Goal: Use online tool/utility

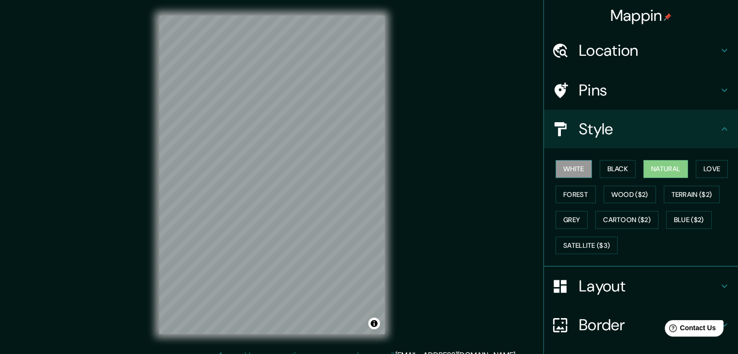
click at [563, 171] on button "White" at bounding box center [574, 169] width 36 height 18
click at [615, 165] on button "Black" at bounding box center [618, 169] width 36 height 18
click at [645, 160] on button "Natural" at bounding box center [666, 169] width 45 height 18
click at [712, 173] on button "Love" at bounding box center [712, 169] width 32 height 18
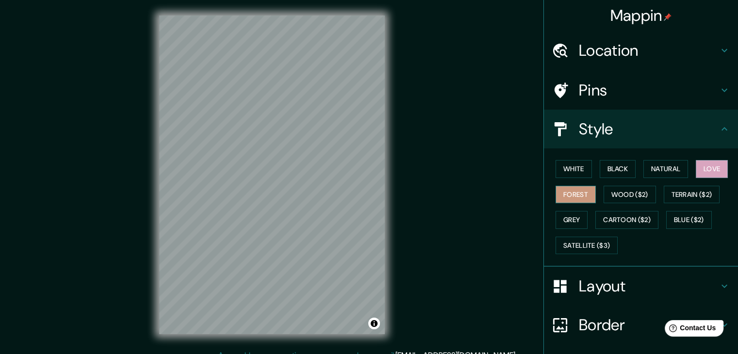
click at [559, 190] on button "Forest" at bounding box center [576, 195] width 40 height 18
click at [607, 199] on button "Wood ($2)" at bounding box center [630, 195] width 52 height 18
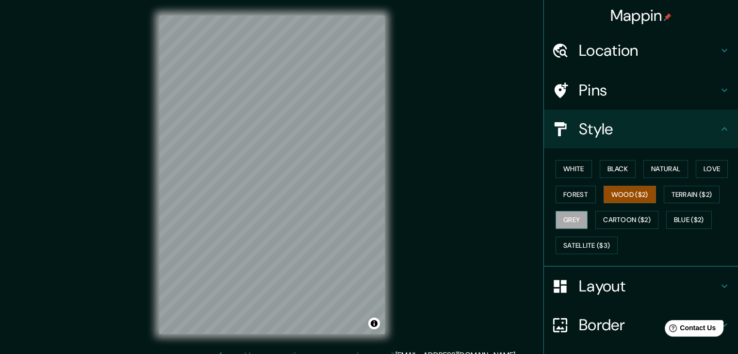
click at [556, 225] on button "Grey" at bounding box center [572, 220] width 32 height 18
click at [635, 191] on button "Wood ($2)" at bounding box center [630, 195] width 52 height 18
click at [665, 193] on button "Terrain ($2)" at bounding box center [692, 195] width 56 height 18
click at [556, 218] on button "Grey" at bounding box center [572, 220] width 32 height 18
click at [614, 218] on button "Cartoon ($2)" at bounding box center [627, 220] width 63 height 18
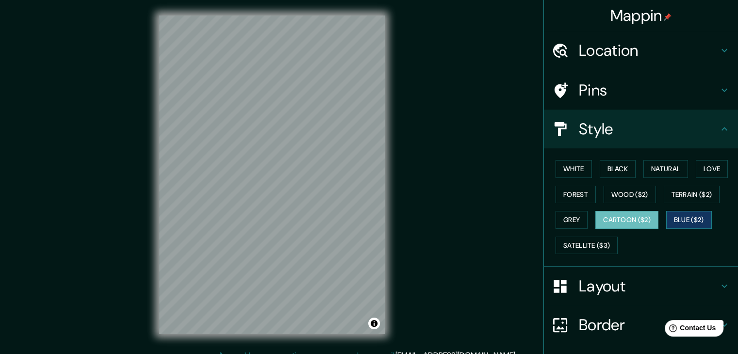
click at [670, 220] on button "Blue ($2)" at bounding box center [689, 220] width 46 height 18
click at [570, 237] on button "Satellite ($3)" at bounding box center [587, 246] width 62 height 18
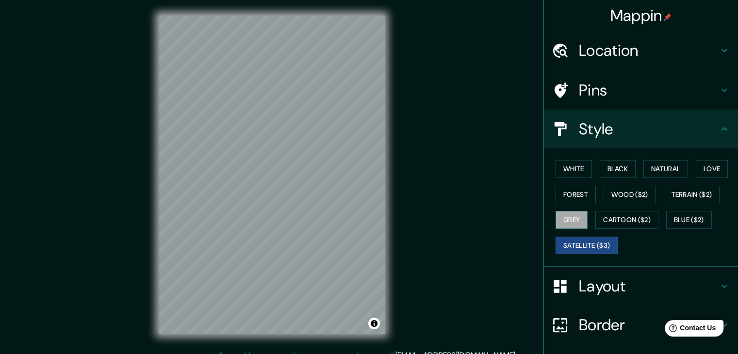
click at [565, 224] on button "Grey" at bounding box center [572, 220] width 32 height 18
click at [619, 216] on button "Cartoon ($2)" at bounding box center [627, 220] width 63 height 18
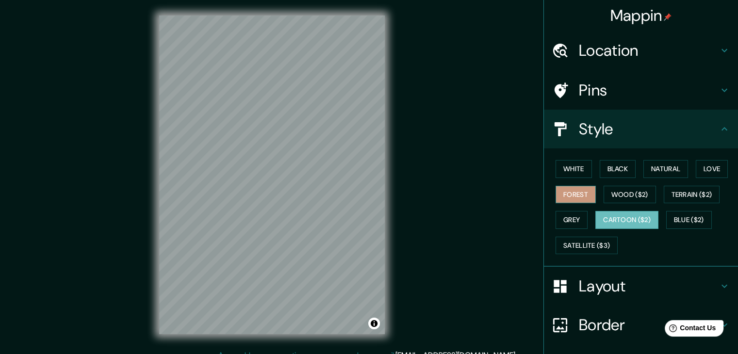
click at [568, 189] on button "Forest" at bounding box center [576, 195] width 40 height 18
click at [575, 169] on button "White" at bounding box center [574, 169] width 36 height 18
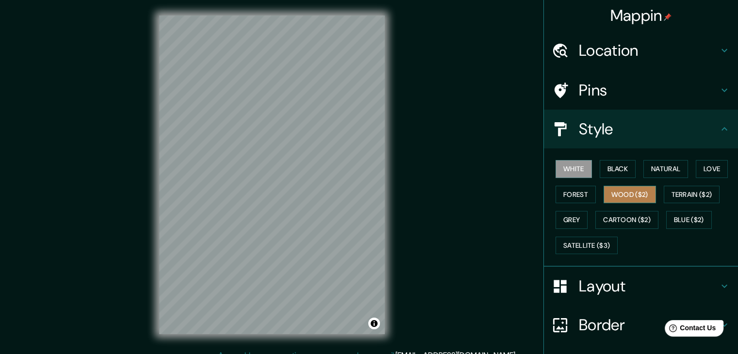
click at [629, 193] on button "Wood ($2)" at bounding box center [630, 195] width 52 height 18
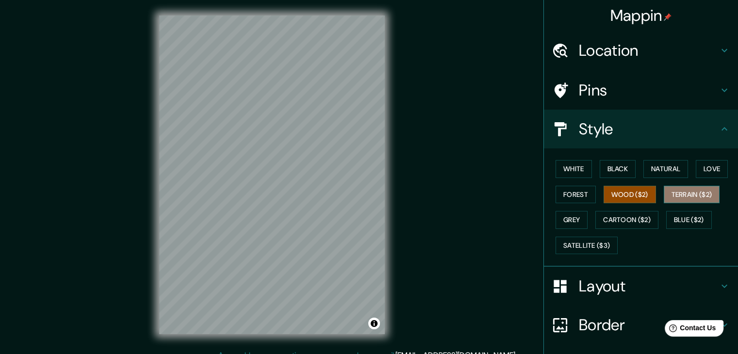
click at [689, 198] on button "Terrain ($2)" at bounding box center [692, 195] width 56 height 18
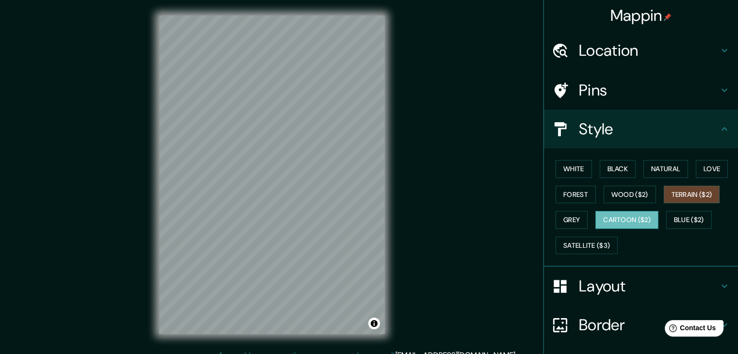
click at [631, 214] on button "Cartoon ($2)" at bounding box center [627, 220] width 63 height 18
click at [686, 225] on button "Blue ($2)" at bounding box center [689, 220] width 46 height 18
click at [626, 218] on button "Cartoon ($2)" at bounding box center [627, 220] width 63 height 18
click at [564, 216] on button "Grey" at bounding box center [572, 220] width 32 height 18
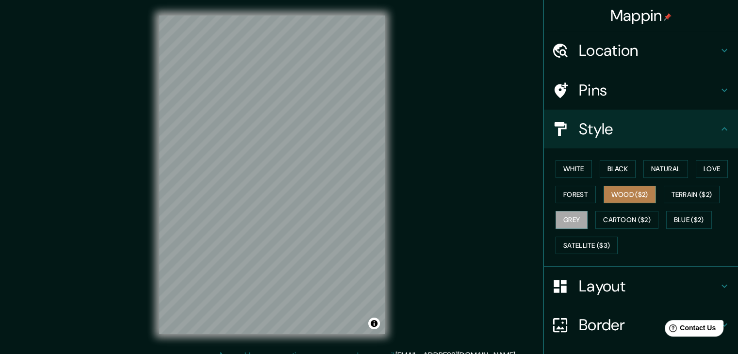
click at [616, 196] on button "Wood ($2)" at bounding box center [630, 195] width 52 height 18
click at [576, 187] on button "Forest" at bounding box center [576, 195] width 40 height 18
click at [617, 198] on button "Wood ($2)" at bounding box center [630, 195] width 52 height 18
click at [568, 195] on button "Forest" at bounding box center [576, 195] width 40 height 18
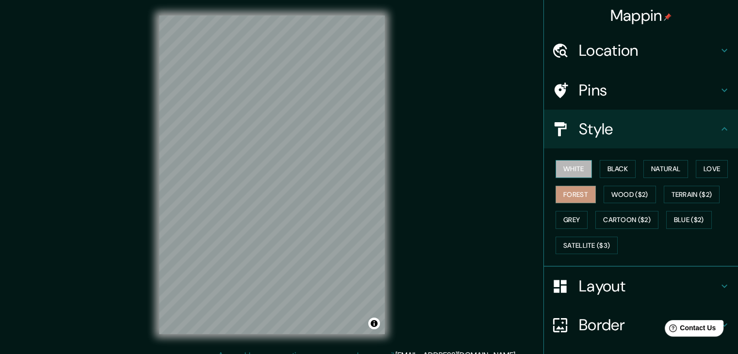
click at [569, 174] on button "White" at bounding box center [574, 169] width 36 height 18
click at [620, 166] on button "Black" at bounding box center [618, 169] width 36 height 18
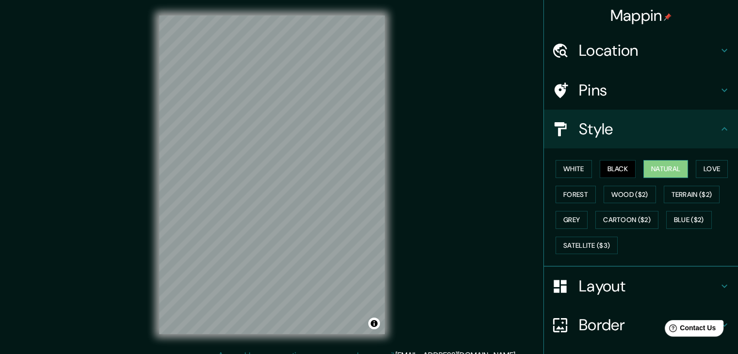
click at [654, 165] on button "Natural" at bounding box center [666, 169] width 45 height 18
click at [696, 168] on button "Love" at bounding box center [712, 169] width 32 height 18
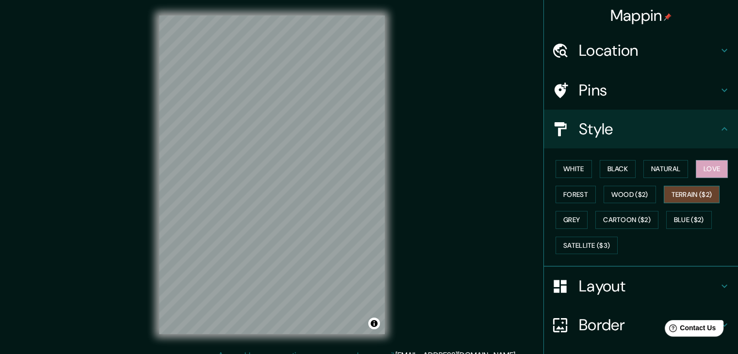
click at [684, 197] on button "Terrain ($2)" at bounding box center [692, 195] width 56 height 18
click at [679, 218] on button "Blue ($2)" at bounding box center [689, 220] width 46 height 18
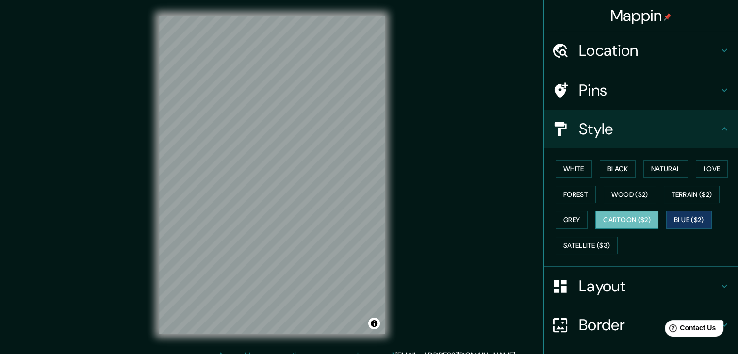
click at [637, 222] on button "Cartoon ($2)" at bounding box center [627, 220] width 63 height 18
click at [569, 218] on button "Grey" at bounding box center [572, 220] width 32 height 18
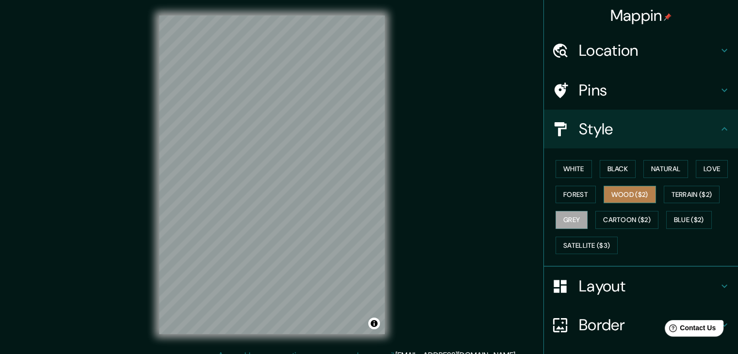
click at [644, 198] on button "Wood ($2)" at bounding box center [630, 195] width 52 height 18
click at [674, 196] on button "Terrain ($2)" at bounding box center [692, 195] width 56 height 18
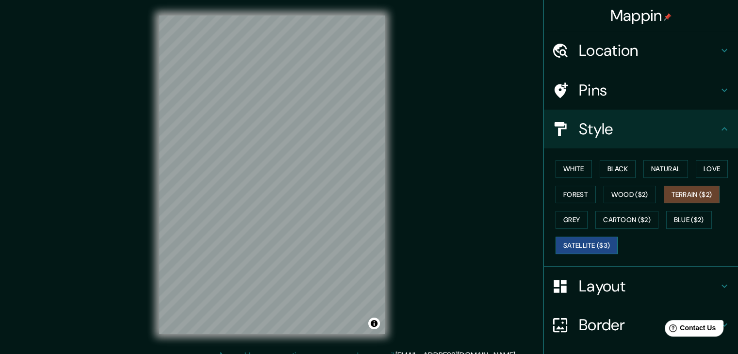
click at [568, 243] on button "Satellite ($3)" at bounding box center [587, 246] width 62 height 18
click at [571, 201] on button "Forest" at bounding box center [576, 195] width 40 height 18
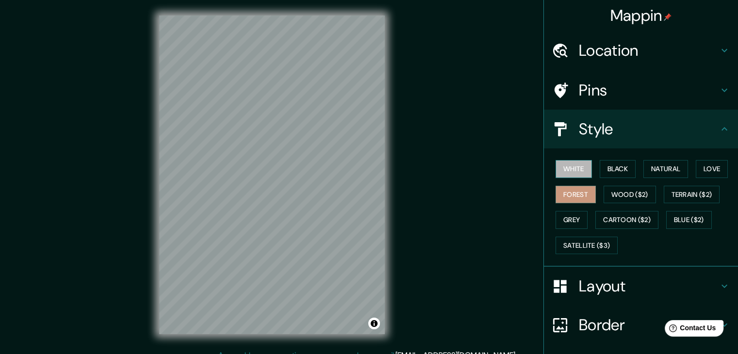
click at [569, 167] on button "White" at bounding box center [574, 169] width 36 height 18
click at [604, 191] on button "Wood ($2)" at bounding box center [630, 195] width 52 height 18
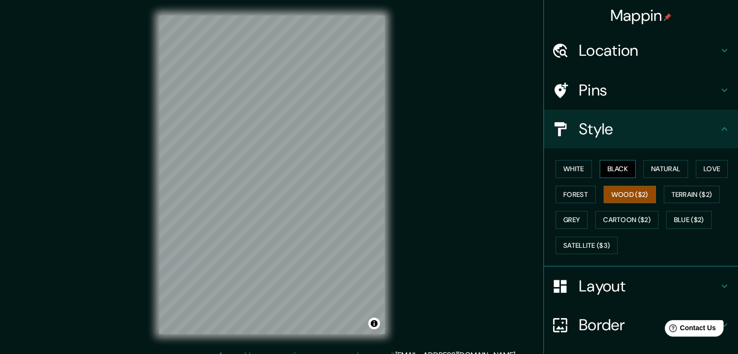
click at [612, 172] on button "Black" at bounding box center [618, 169] width 36 height 18
click at [644, 170] on button "Natural" at bounding box center [666, 169] width 45 height 18
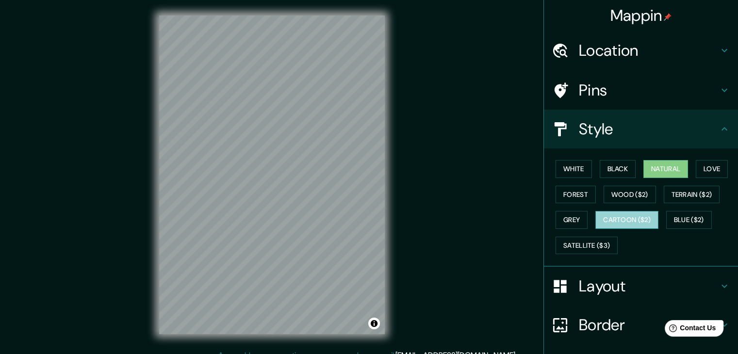
click at [611, 221] on button "Cartoon ($2)" at bounding box center [627, 220] width 63 height 18
click at [623, 184] on div "White Black Natural Love Forest Wood ($2) Terrain ($2) Grey Cartoon ($2) Blue (…" at bounding box center [645, 207] width 186 height 102
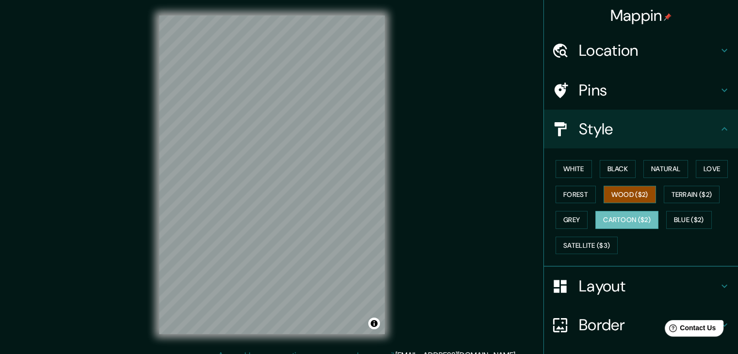
click at [627, 192] on button "Wood ($2)" at bounding box center [630, 195] width 52 height 18
click at [563, 189] on button "Forest" at bounding box center [576, 195] width 40 height 18
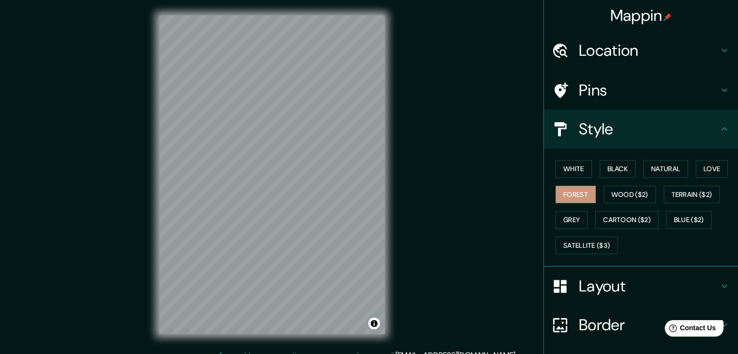
click at [578, 159] on div "White Black Natural Love Forest Wood ($2) Terrain ($2) Grey Cartoon ($2) Blue (…" at bounding box center [645, 207] width 186 height 102
click at [573, 171] on button "White" at bounding box center [574, 169] width 36 height 18
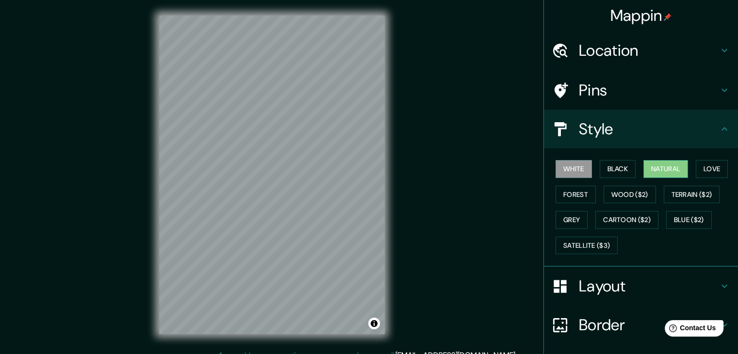
click at [648, 170] on button "Natural" at bounding box center [666, 169] width 45 height 18
